Goal: Task Accomplishment & Management: Use online tool/utility

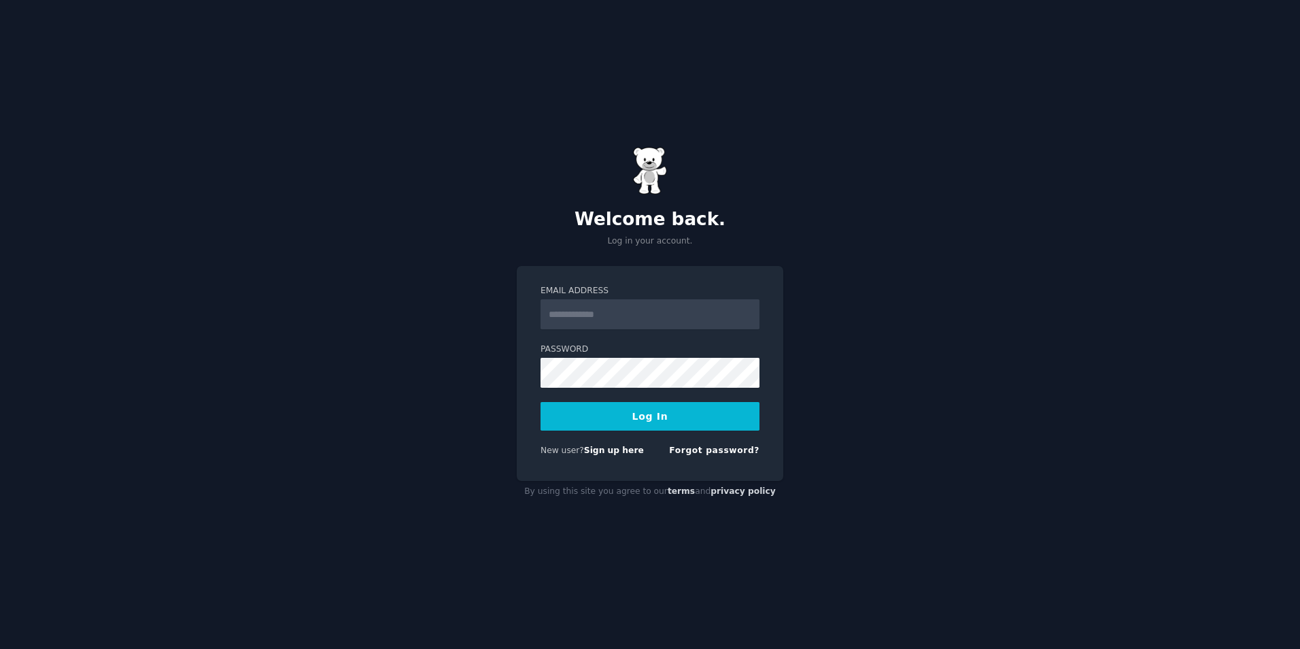
type input "**********"
click at [620, 420] on button "Log In" at bounding box center [650, 416] width 219 height 29
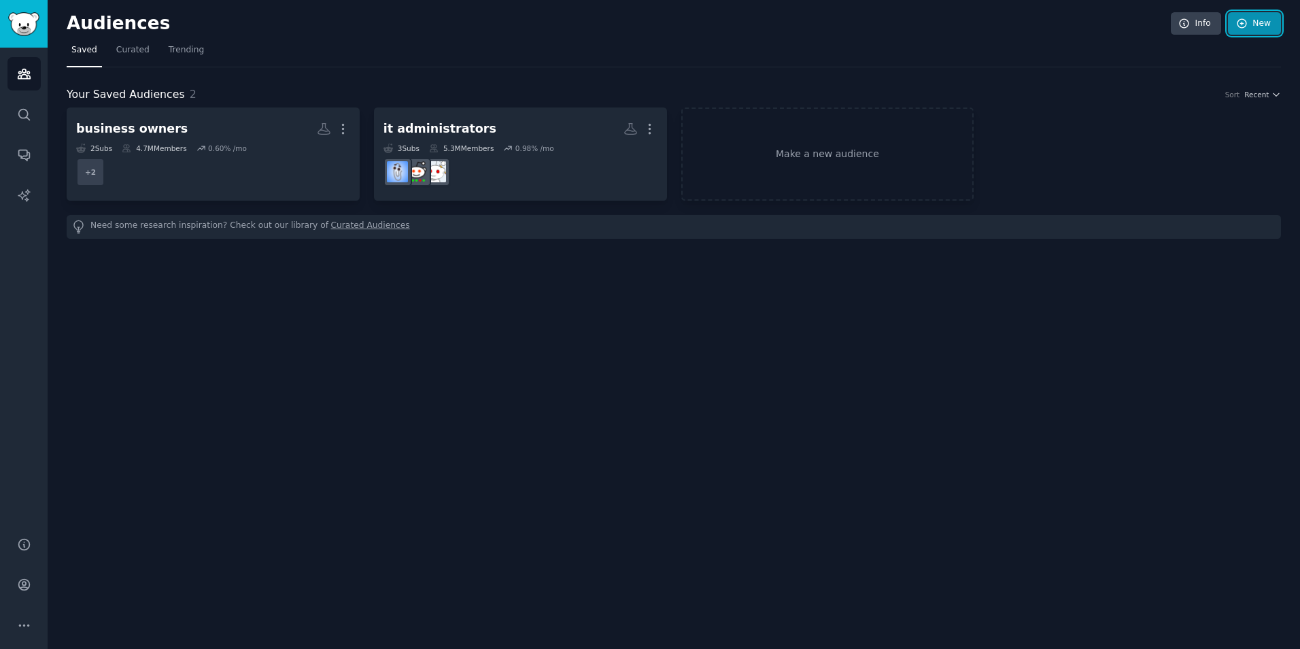
click at [1258, 14] on link "New" at bounding box center [1254, 23] width 53 height 23
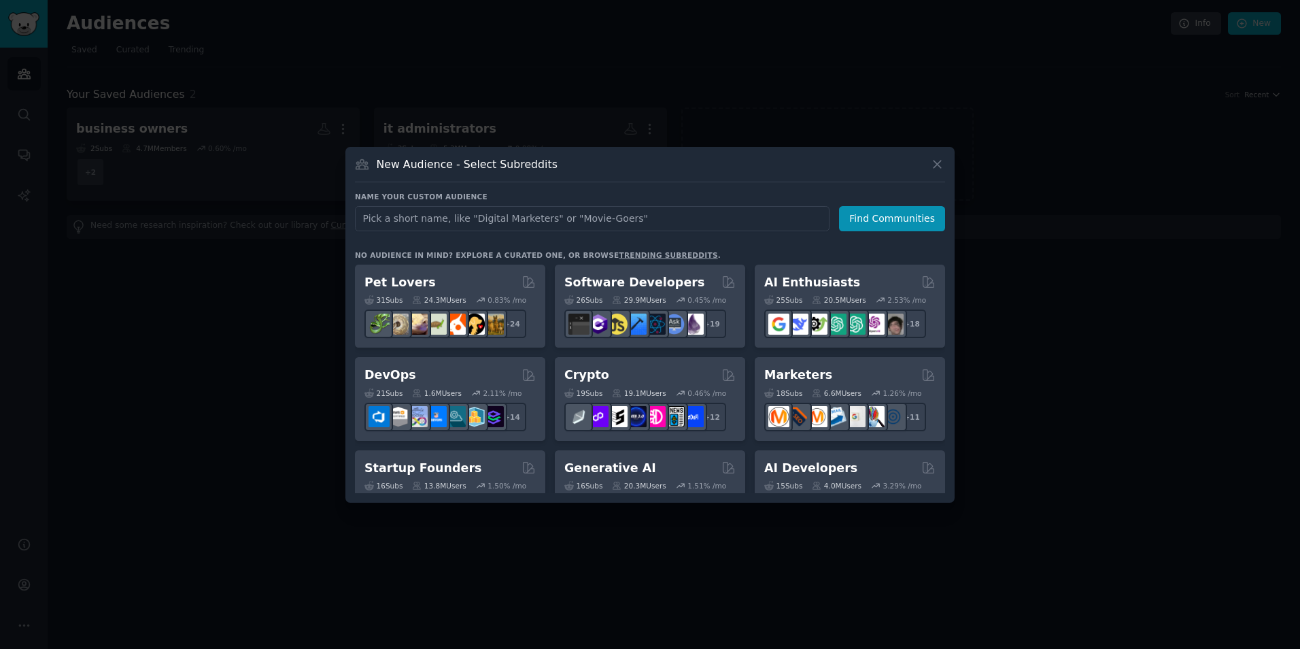
click at [640, 212] on input "text" at bounding box center [592, 218] width 475 height 25
type input "freelancers"
click at [881, 224] on button "Find Communities" at bounding box center [892, 218] width 106 height 25
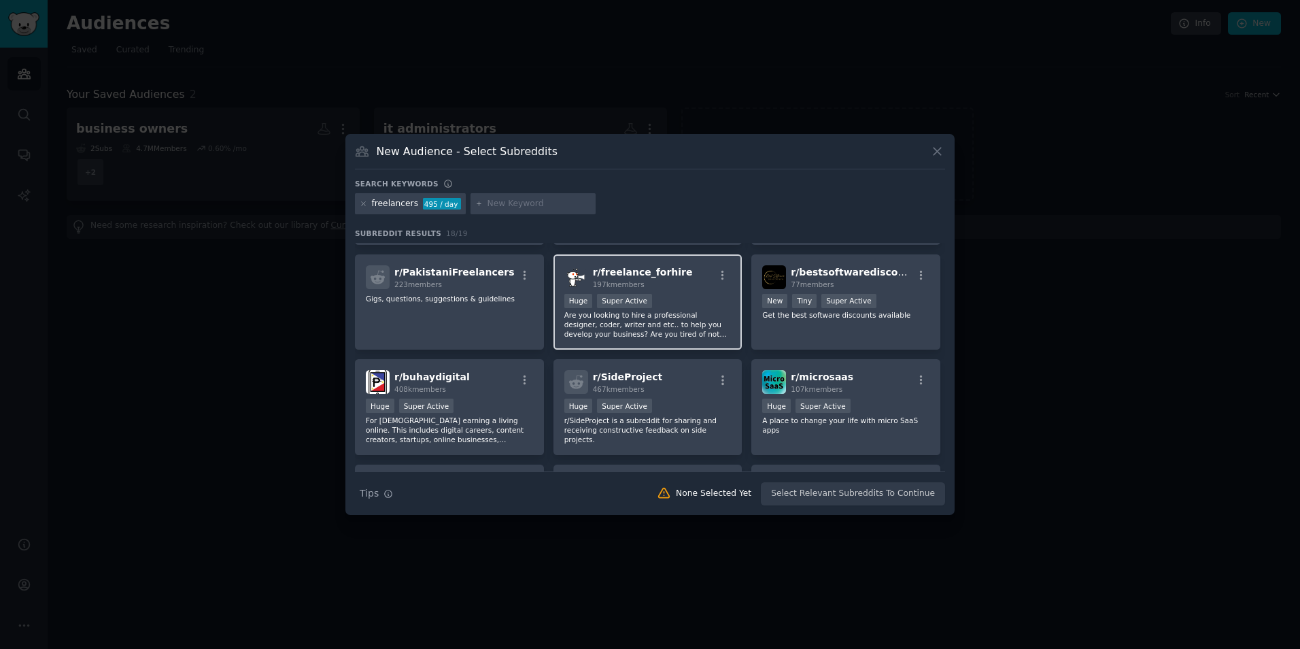
scroll to position [236, 0]
